Goal: Information Seeking & Learning: Find specific fact

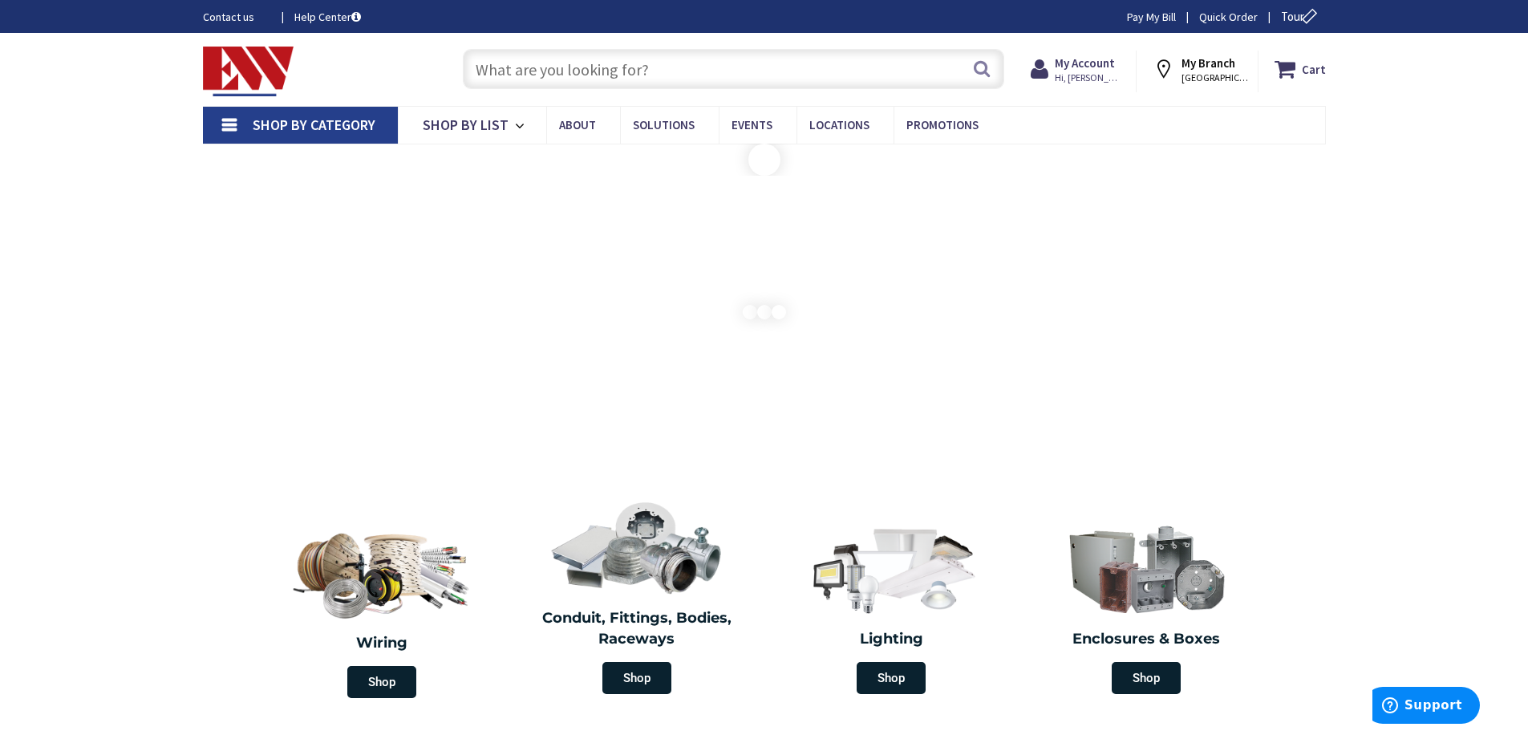
click at [632, 70] on input "text" at bounding box center [734, 69] width 542 height 40
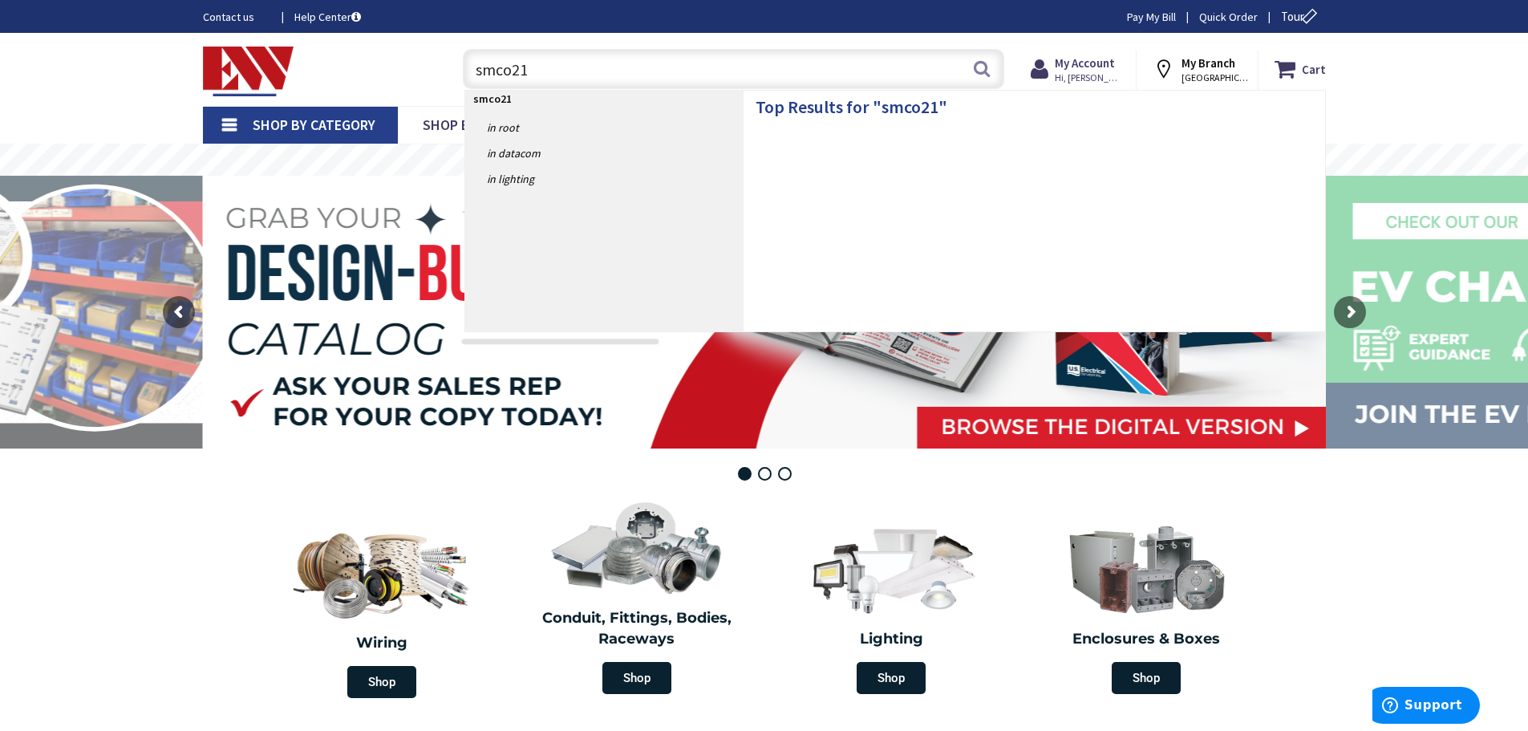
type input "smco210"
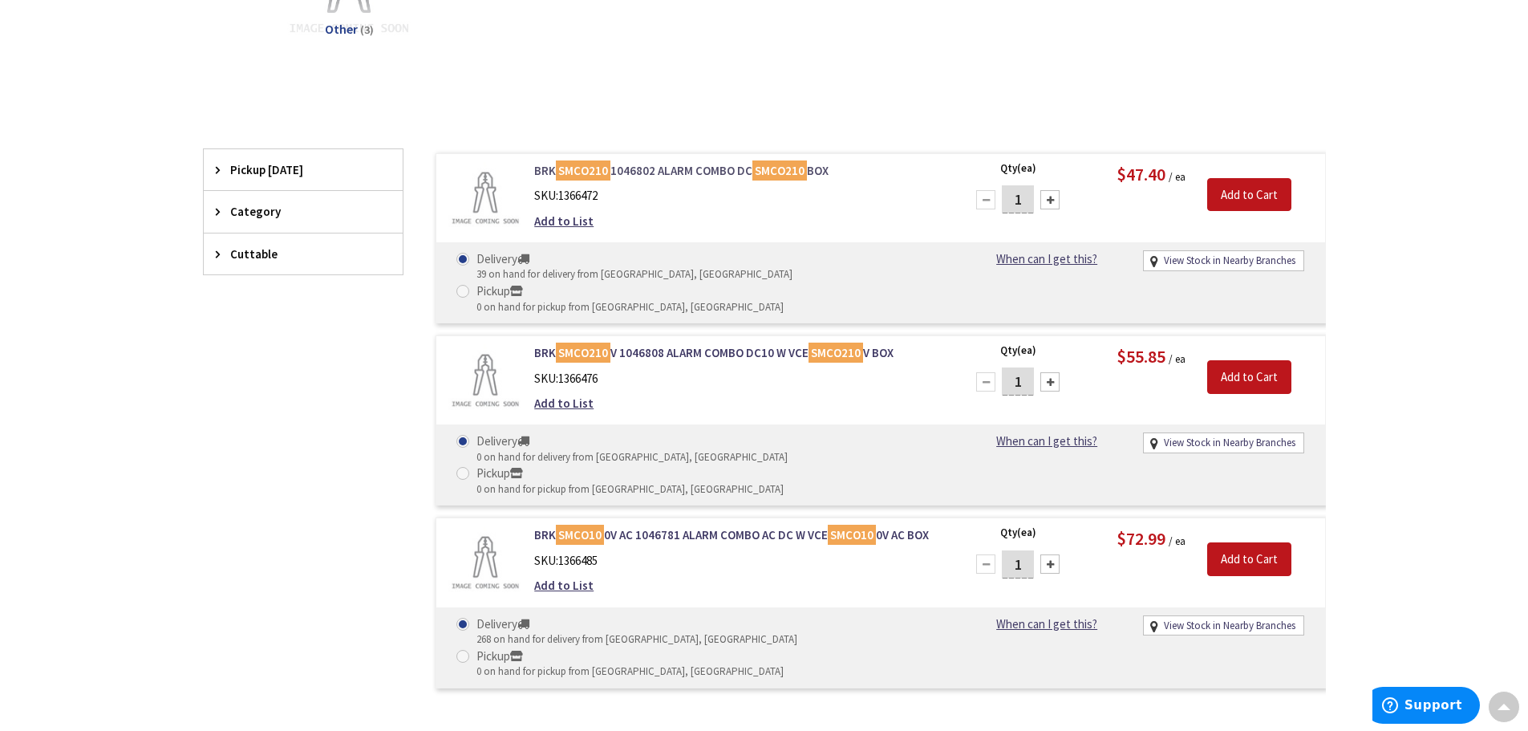
click at [692, 169] on link "BRK SMCO210 1046802 ALARM COMBO DC SMCO210 BOX" at bounding box center [738, 170] width 408 height 17
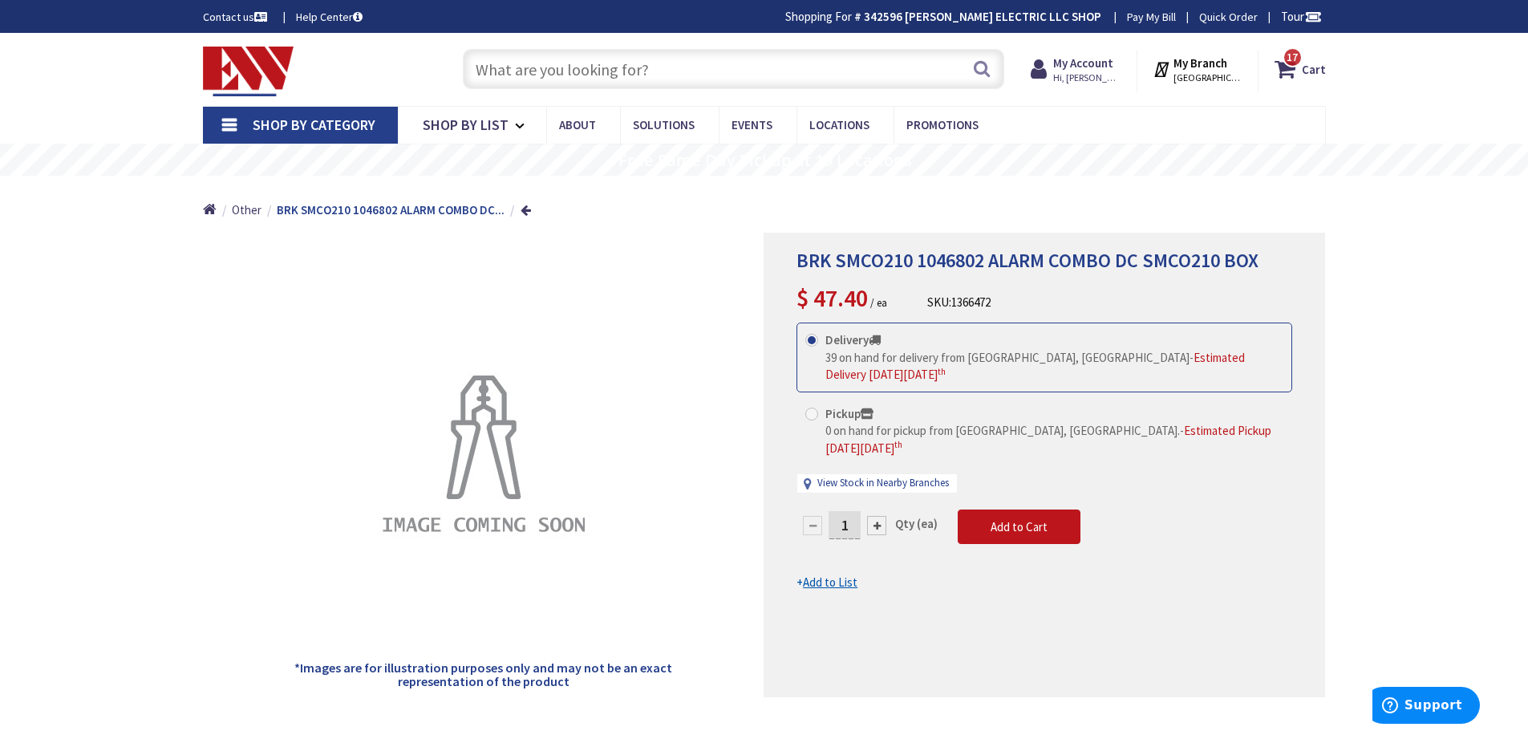
click at [627, 68] on input "text" at bounding box center [734, 69] width 542 height 40
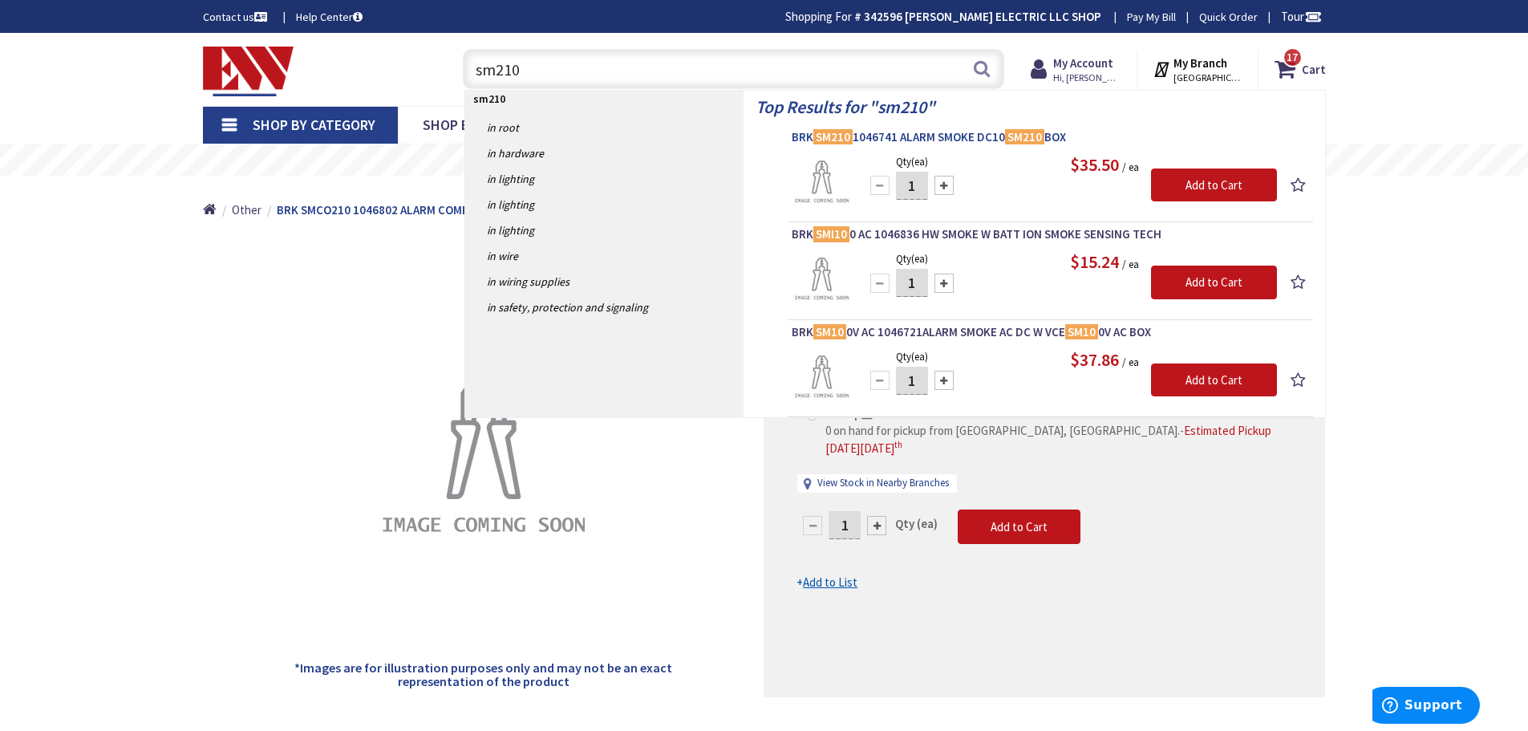
type input "sm210"
click at [1010, 134] on mark "SM210" at bounding box center [1024, 137] width 39 height 20
